Goal: Check status: Check status

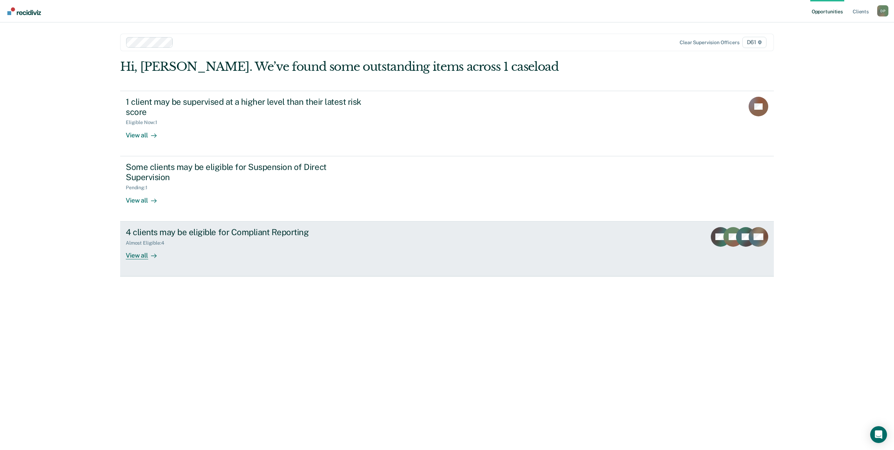
click at [184, 237] on div "Almost Eligible : 4" at bounding box center [249, 241] width 246 height 9
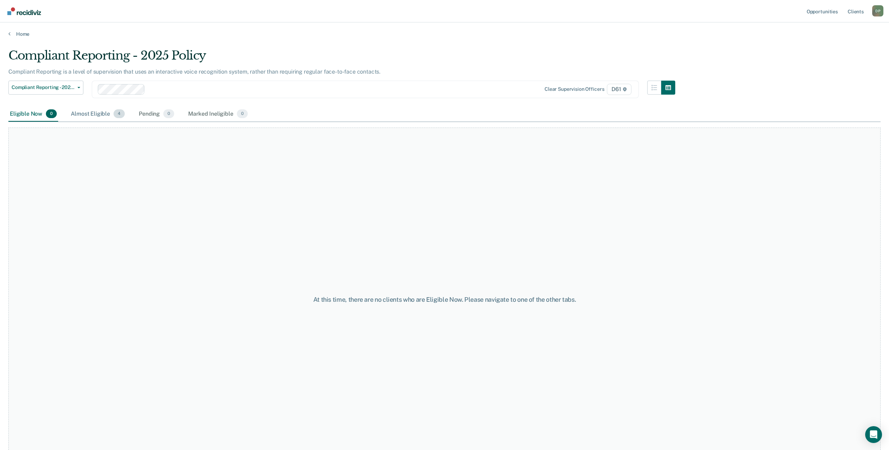
click at [112, 116] on div "Almost Eligible 4" at bounding box center [97, 113] width 57 height 15
